Goal: Navigation & Orientation: Find specific page/section

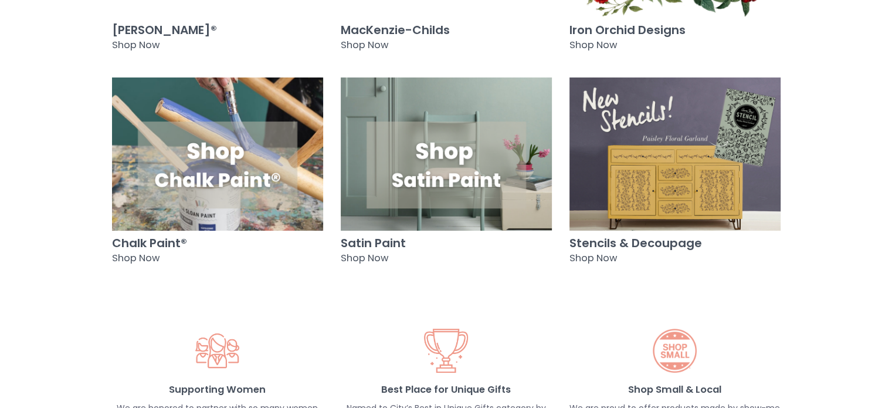
scroll to position [1231, 0]
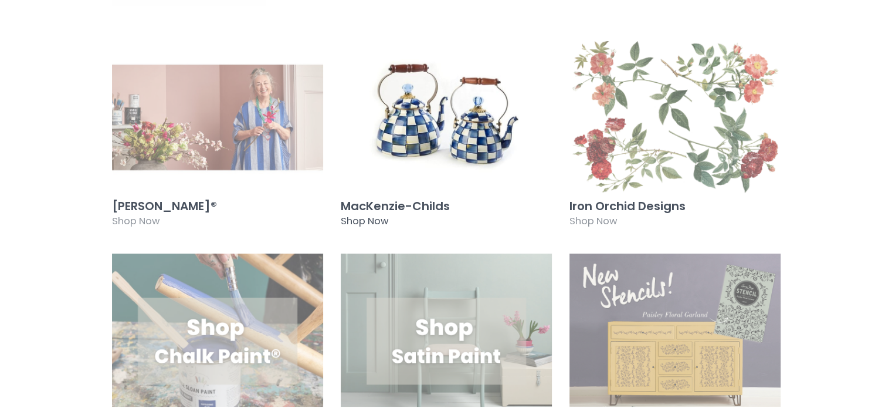
drag, startPoint x: 410, startPoint y: 80, endPoint x: 410, endPoint y: 91, distance: 10.6
click at [410, 81] on img at bounding box center [446, 117] width 211 height 153
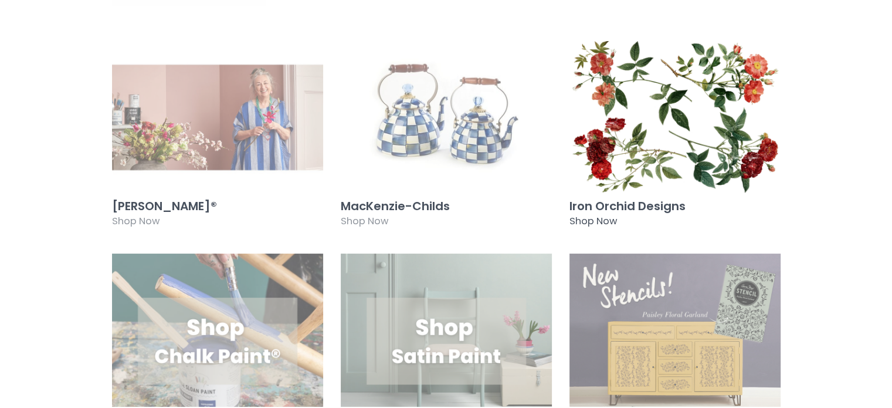
click at [657, 110] on img at bounding box center [674, 117] width 211 height 153
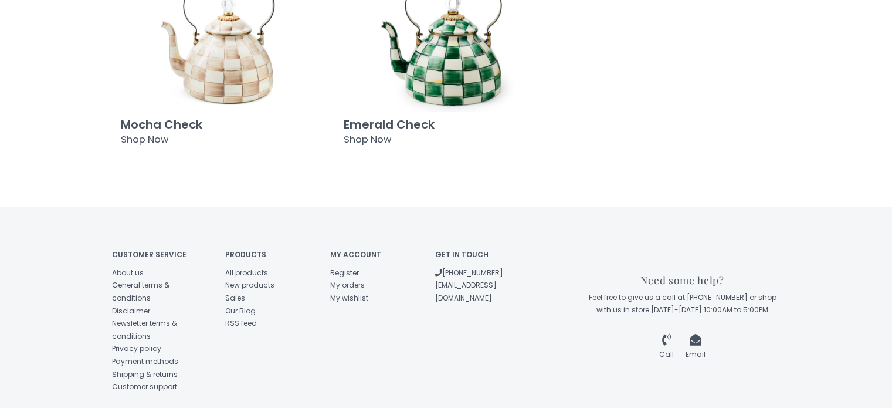
scroll to position [966, 0]
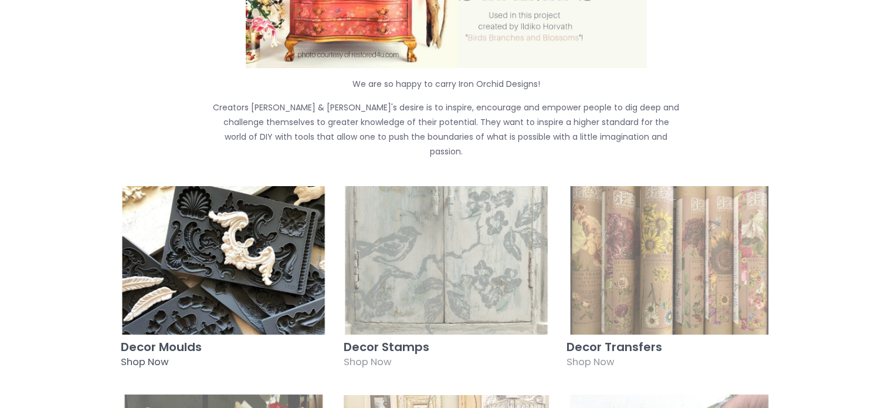
scroll to position [410, 0]
click at [209, 213] on img at bounding box center [223, 259] width 205 height 148
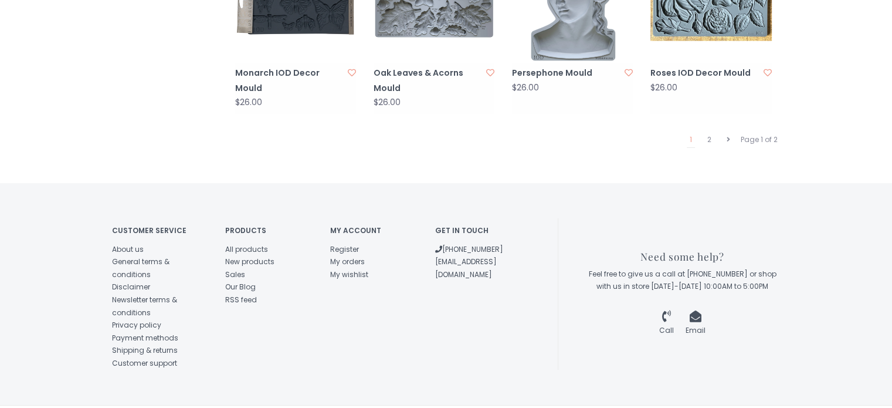
scroll to position [1318, 0]
